Goal: Task Accomplishment & Management: Manage account settings

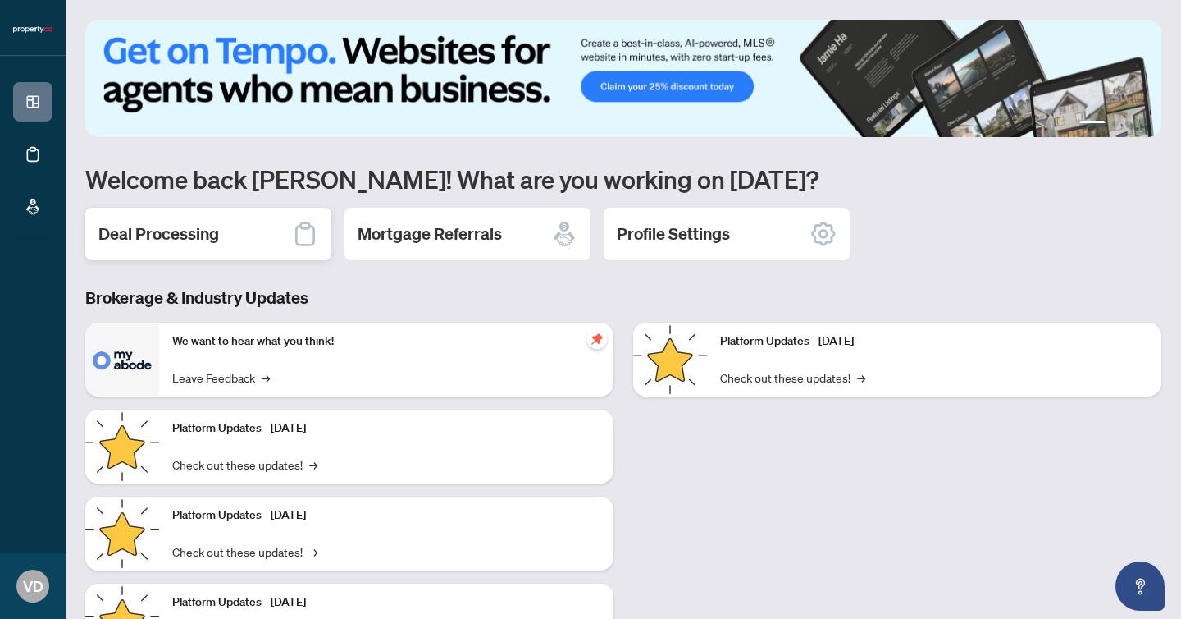
click at [267, 235] on div "Deal Processing" at bounding box center [208, 234] width 246 height 53
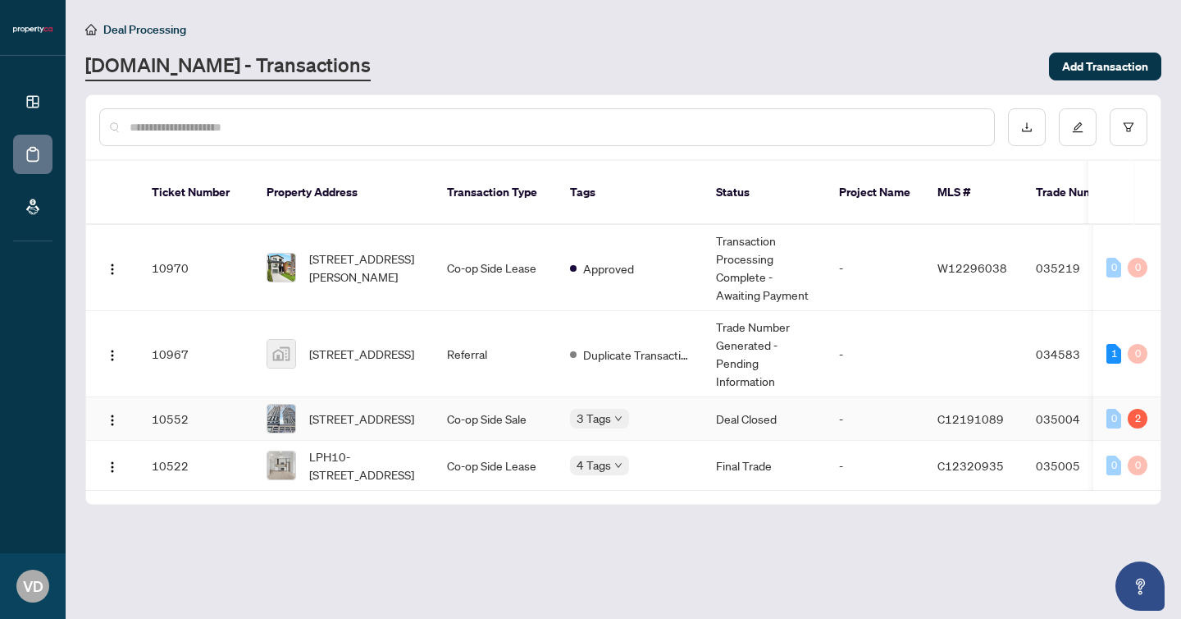
click at [1137, 421] on div "2" at bounding box center [1138, 419] width 20 height 20
click at [988, 425] on span "C12191089" at bounding box center [971, 418] width 66 height 15
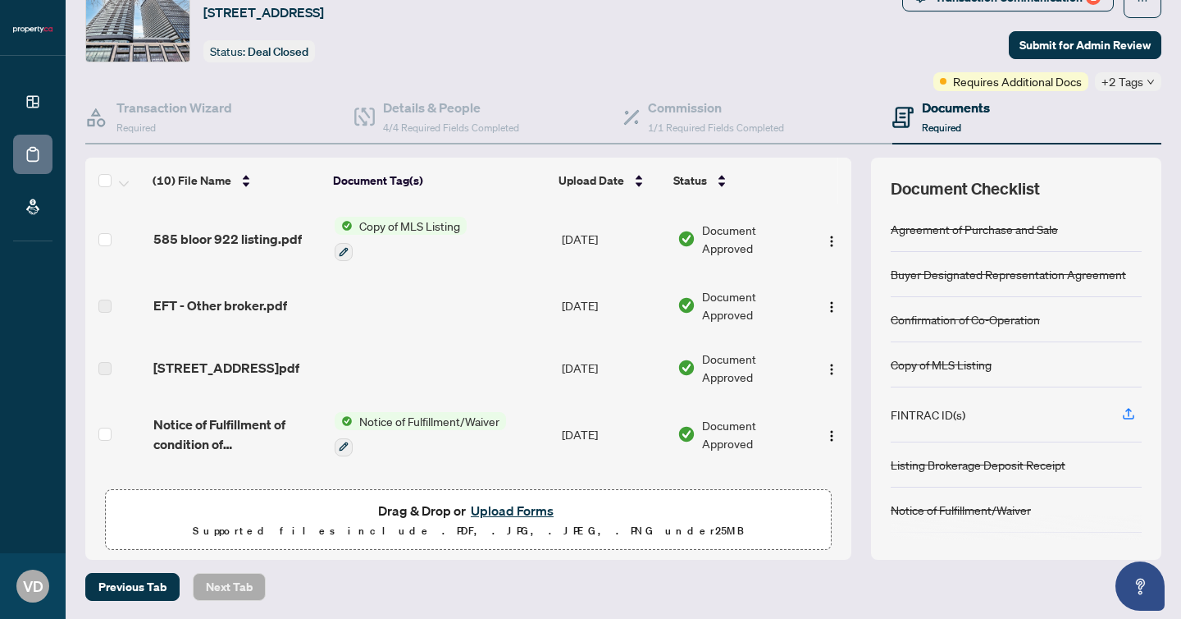
scroll to position [98, 0]
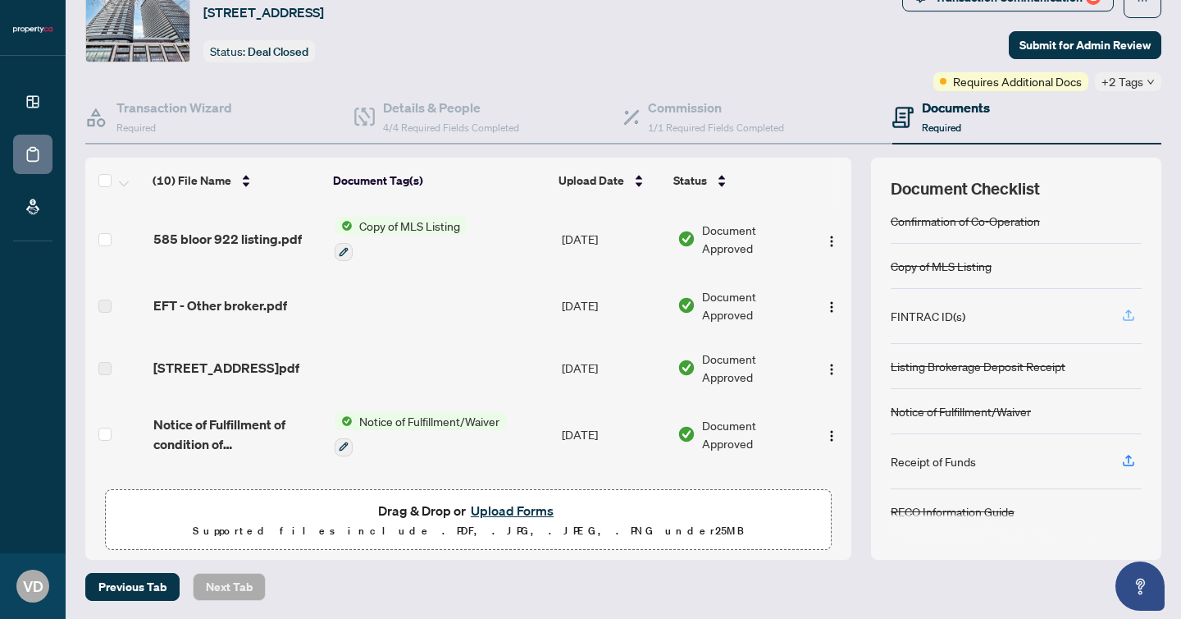
click at [1131, 310] on icon "button" at bounding box center [1128, 315] width 15 height 15
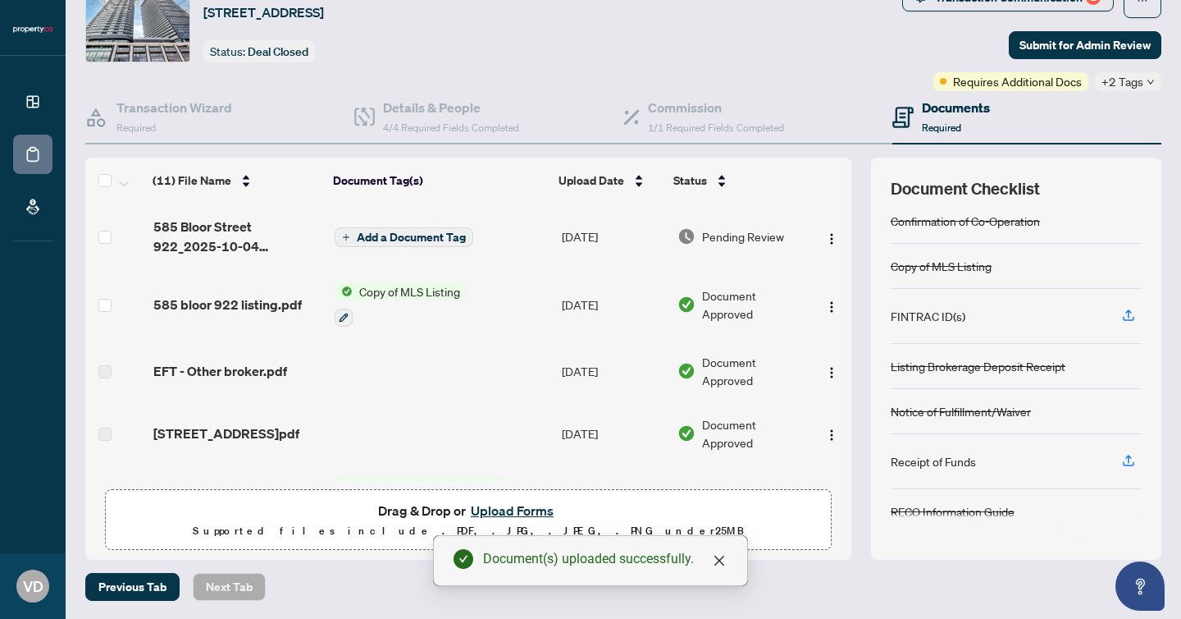
scroll to position [0, 0]
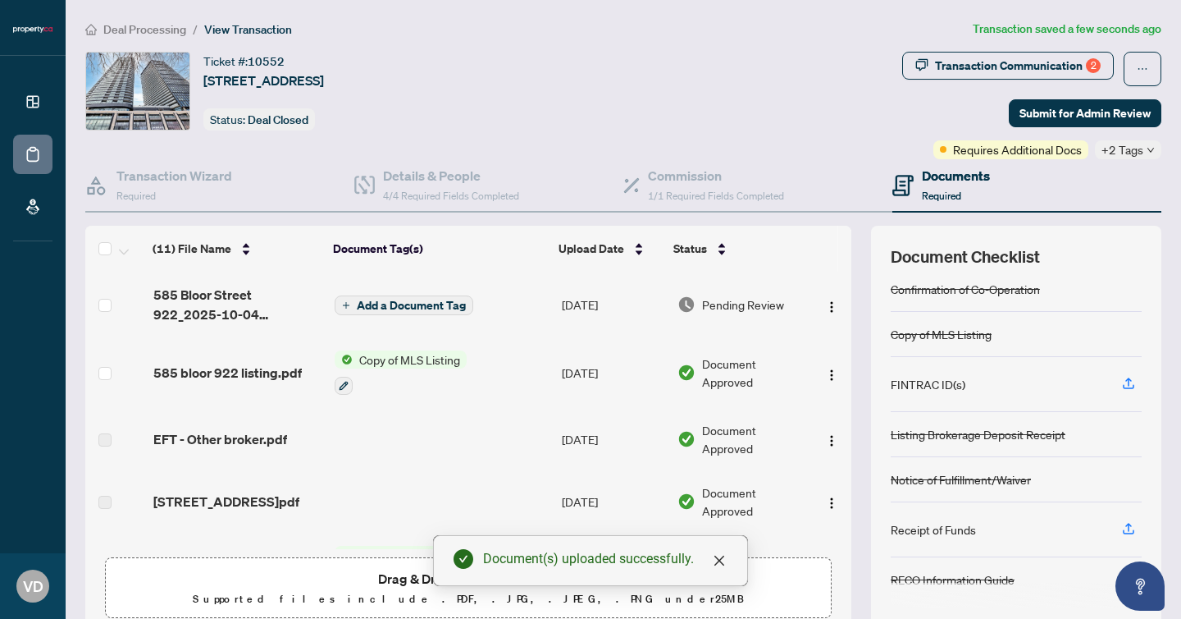
click at [424, 307] on span "Add a Document Tag" at bounding box center [411, 304] width 109 height 11
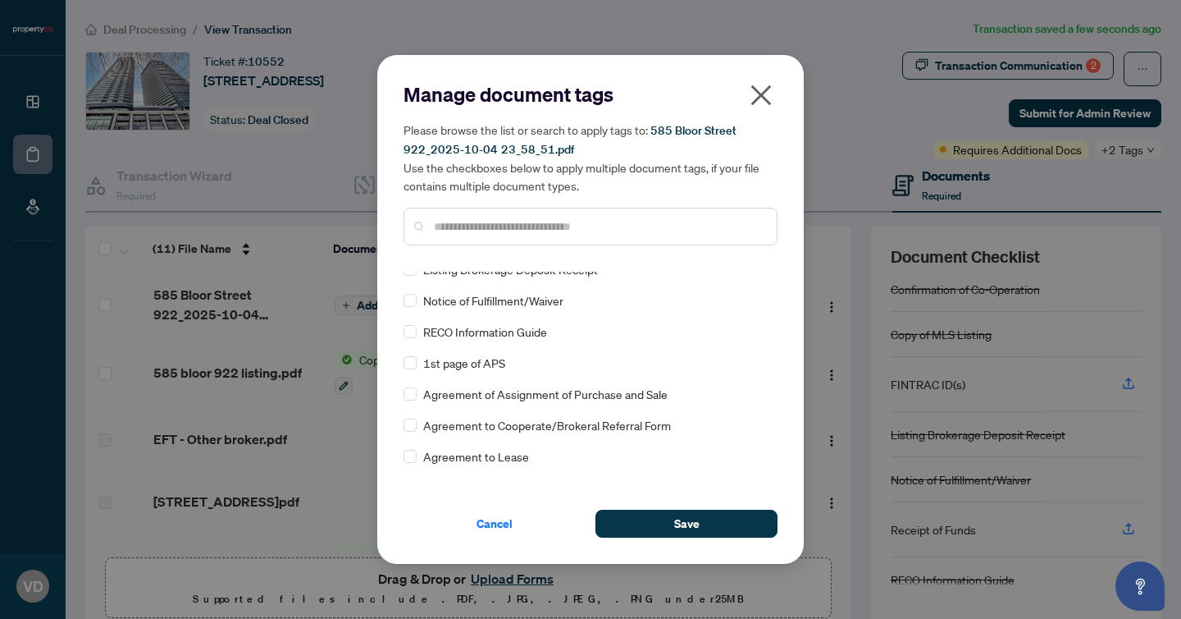
scroll to position [11, 0]
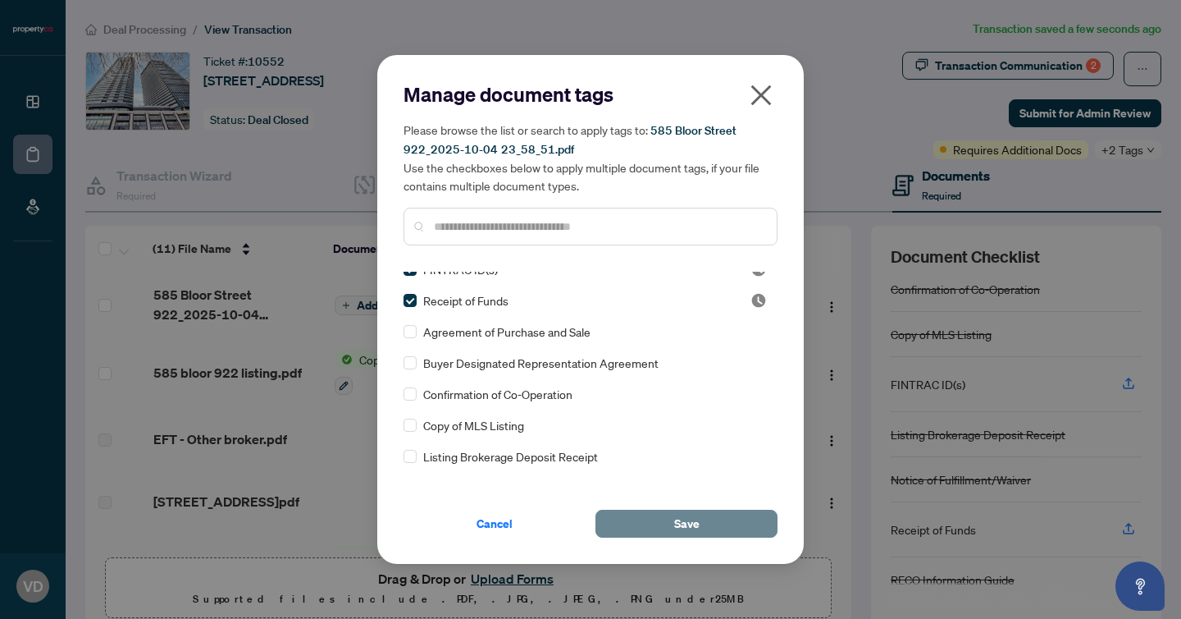
click at [650, 521] on button "Save" at bounding box center [687, 523] width 182 height 28
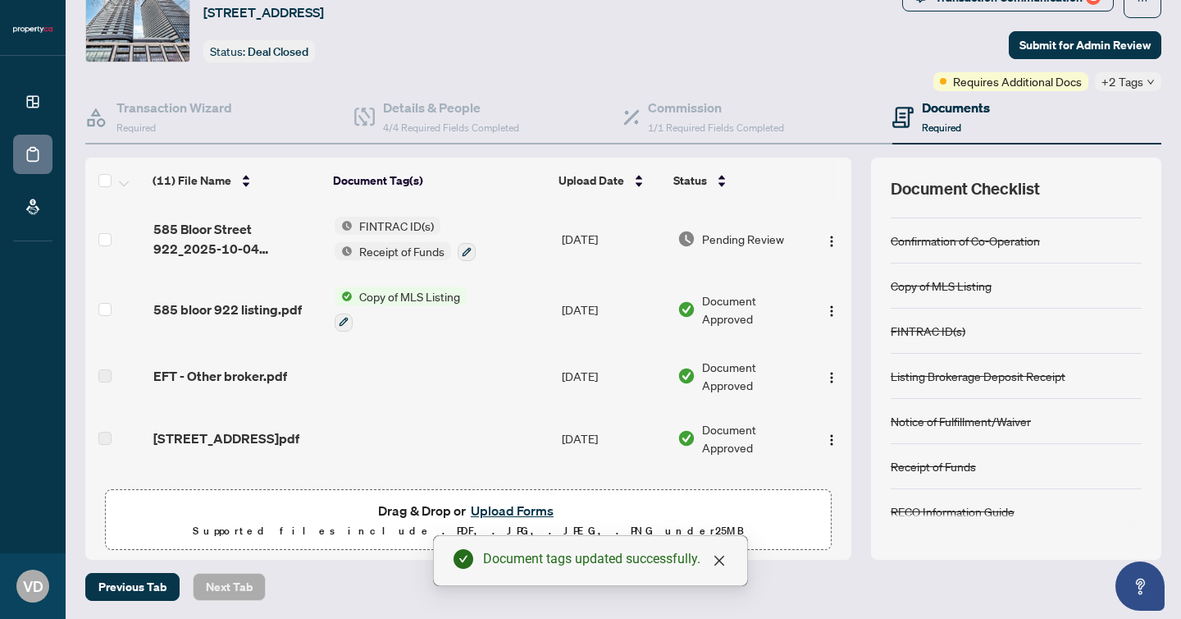
scroll to position [0, 0]
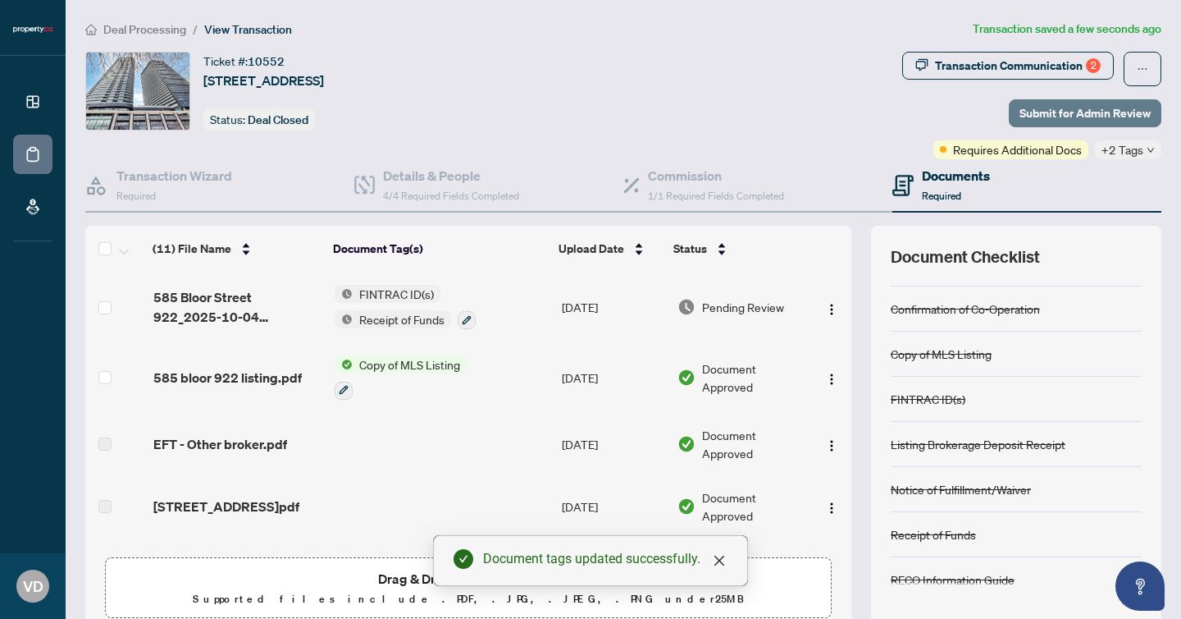
click at [1131, 121] on span "Submit for Admin Review" at bounding box center [1085, 113] width 131 height 26
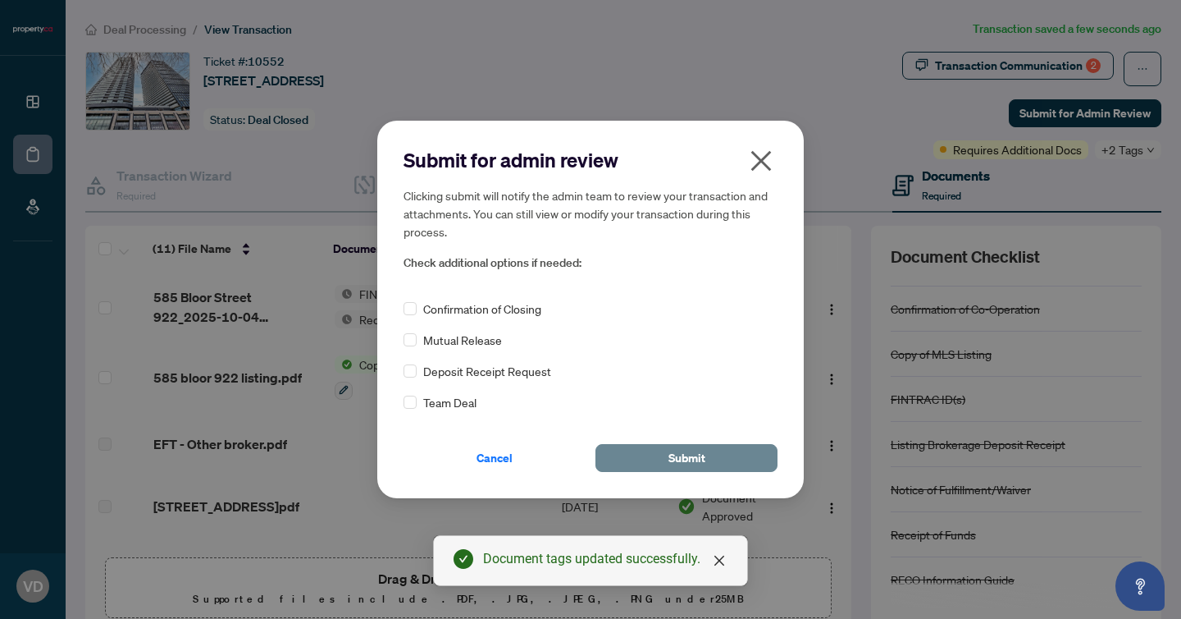
click at [672, 455] on span "Submit" at bounding box center [687, 458] width 37 height 26
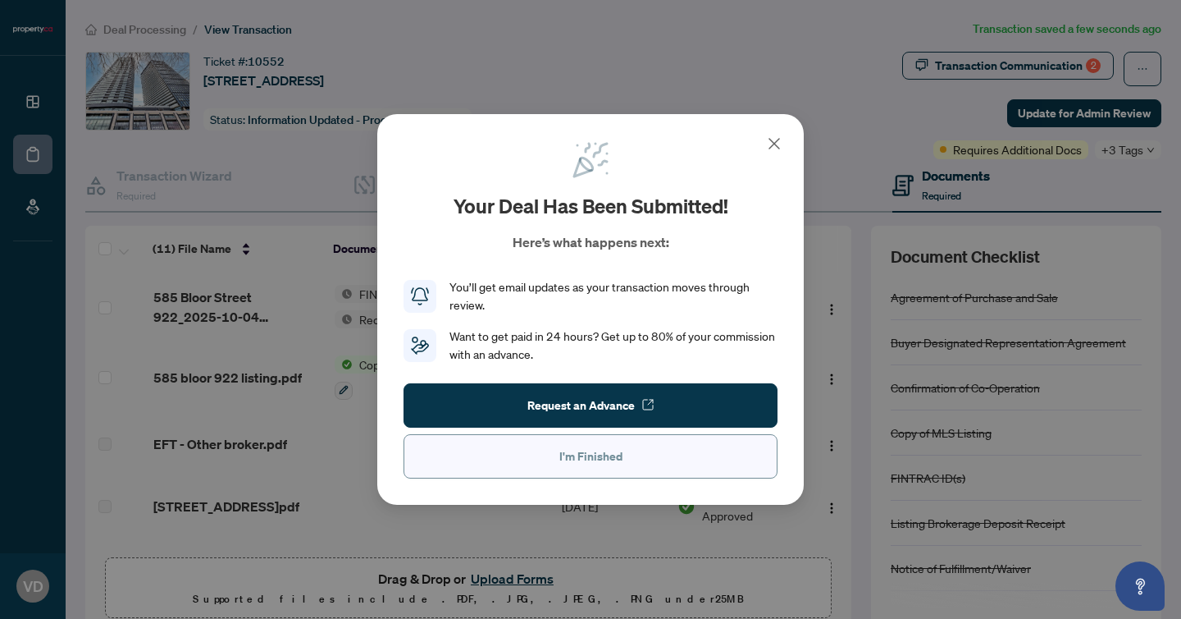
click at [619, 470] on button "I'm Finished" at bounding box center [591, 456] width 374 height 44
